Goal: Task Accomplishment & Management: Complete application form

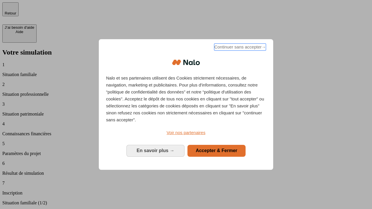
click at [239, 48] on span "Continuer sans accepter →" at bounding box center [240, 47] width 52 height 7
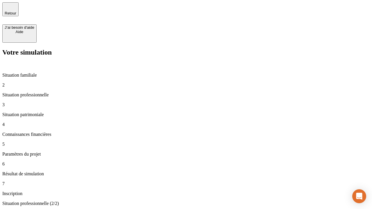
type input "30 000"
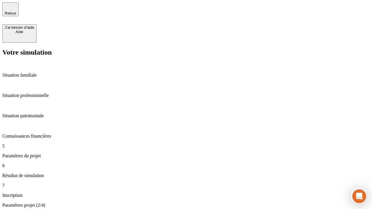
type input "25"
type input "1 000"
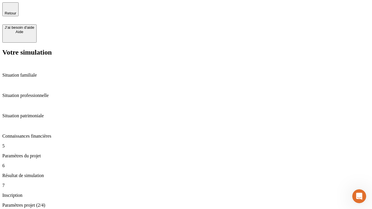
type input "640"
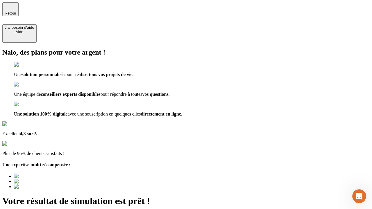
type input "[EMAIL_ADDRESS][PERSON_NAME][DOMAIN_NAME]"
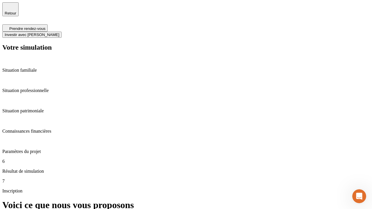
click at [59, 33] on span "Investir avec [PERSON_NAME]" at bounding box center [32, 35] width 55 height 4
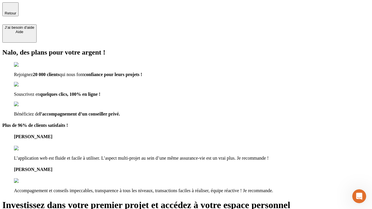
type input "[EMAIL_ADDRESS][PERSON_NAME][DOMAIN_NAME]"
